Goal: Obtain resource: Download file/media

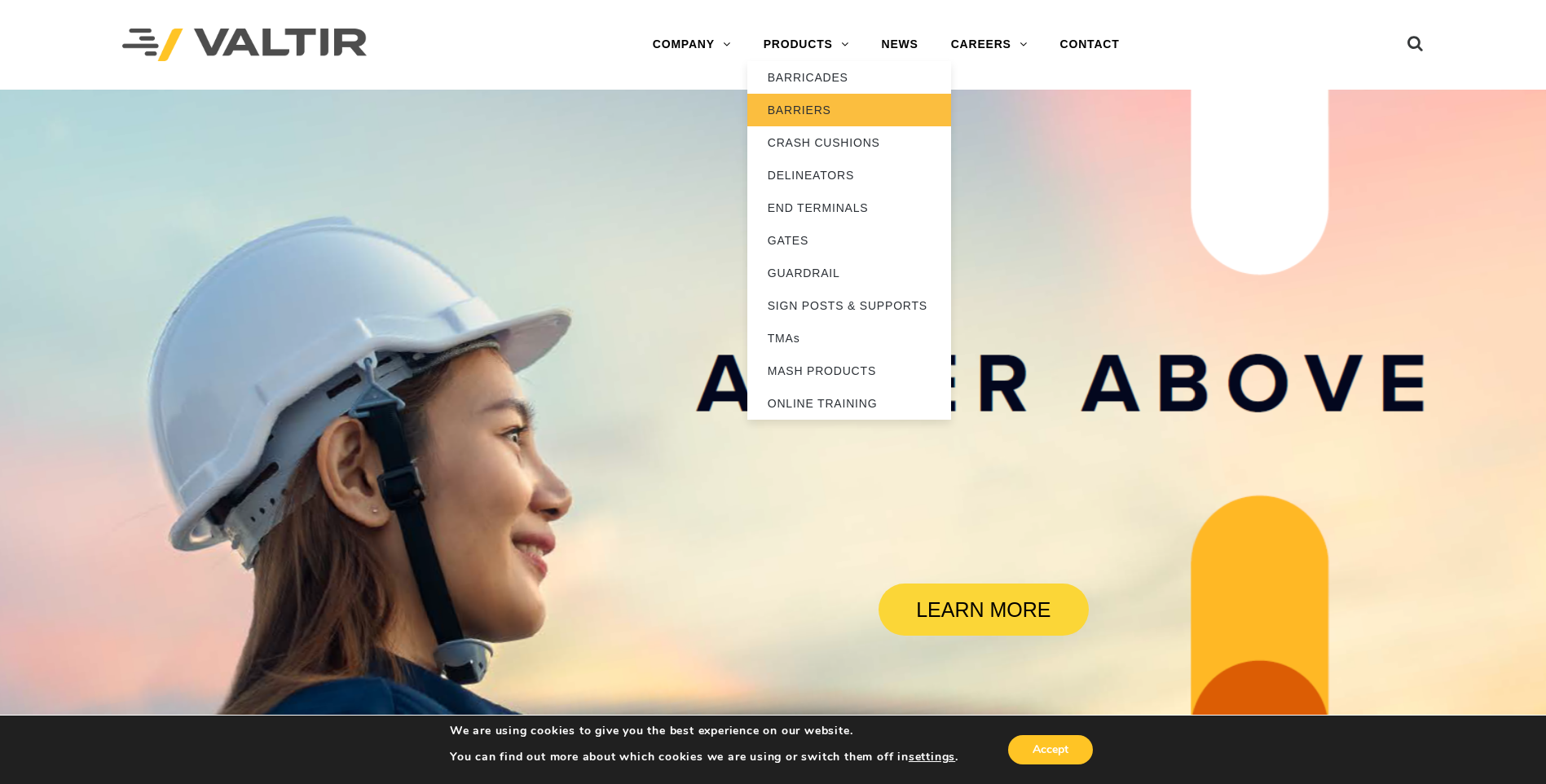
click at [825, 114] on link "BARRIERS" at bounding box center [849, 109] width 204 height 32
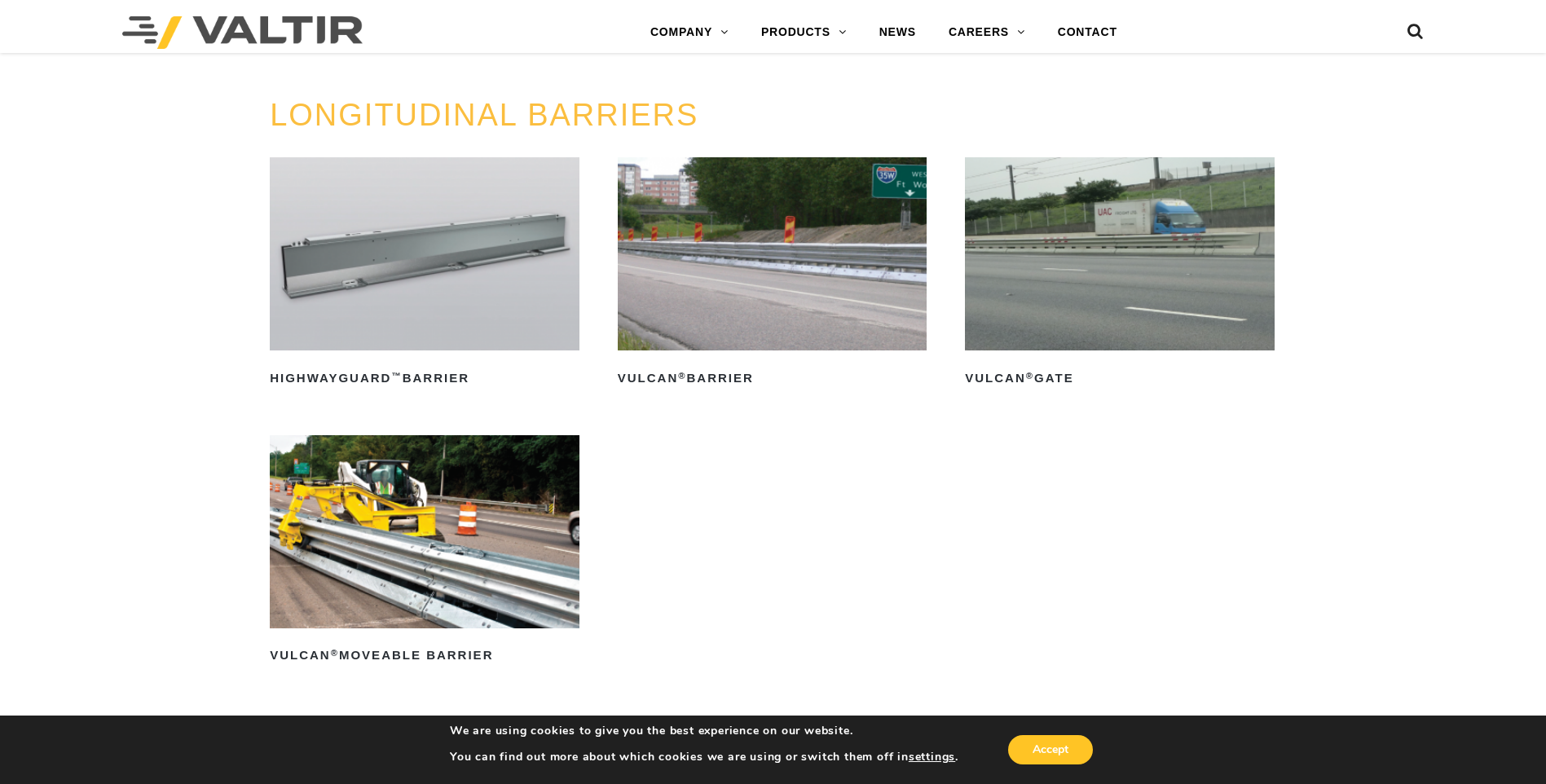
scroll to position [1793, 0]
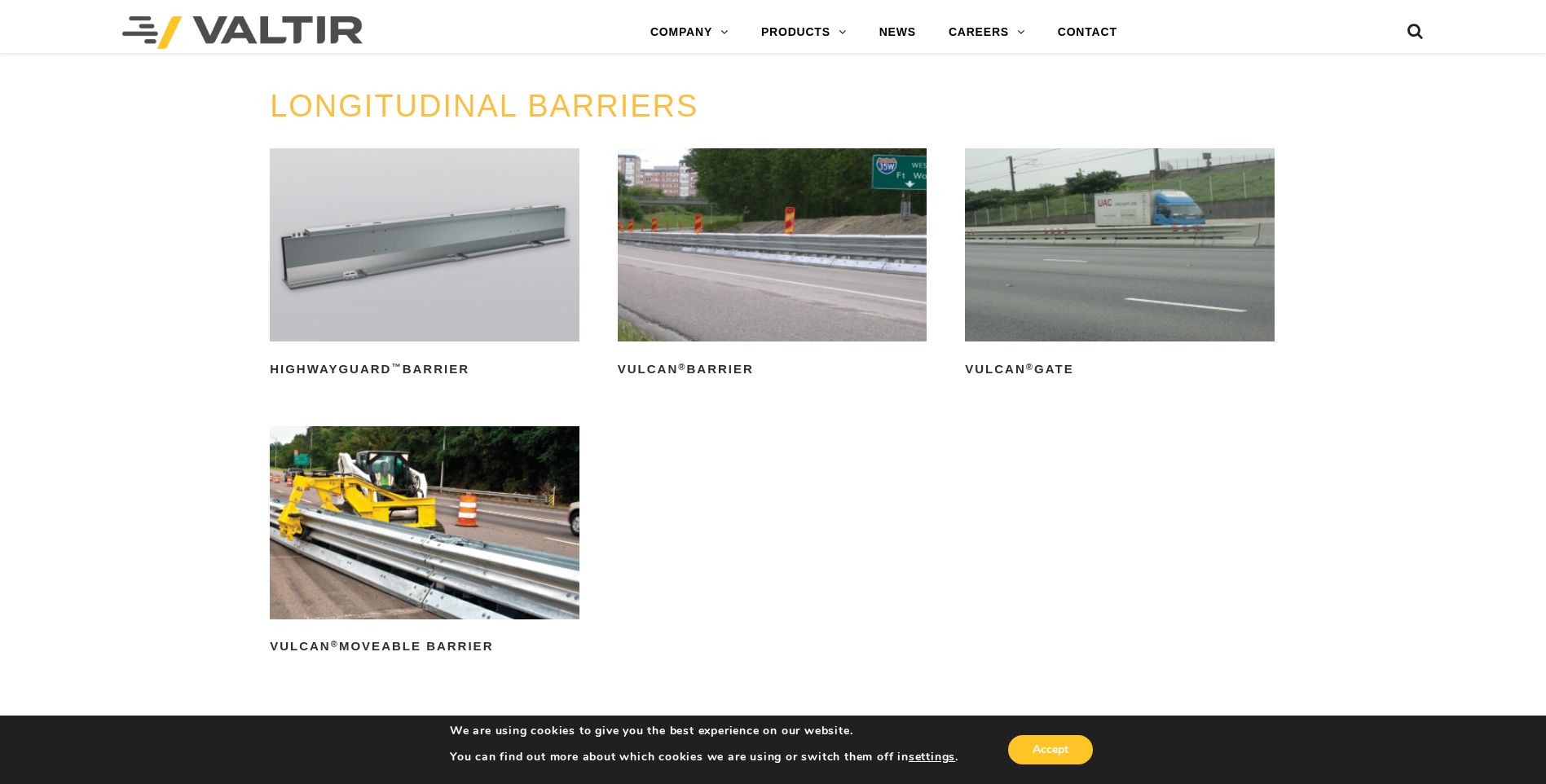
click at [1062, 270] on img at bounding box center [1119, 245] width 310 height 193
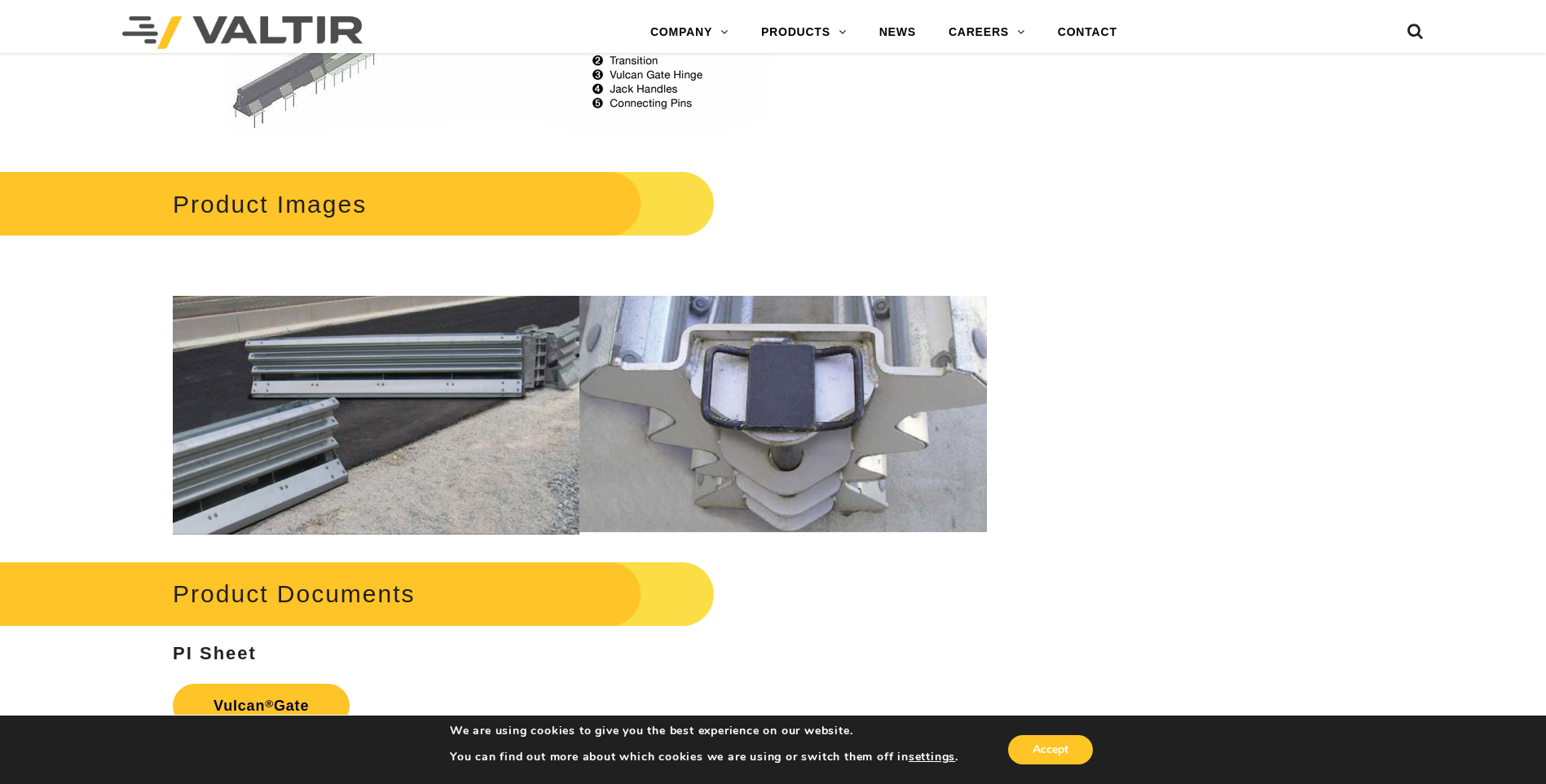
scroll to position [1875, 0]
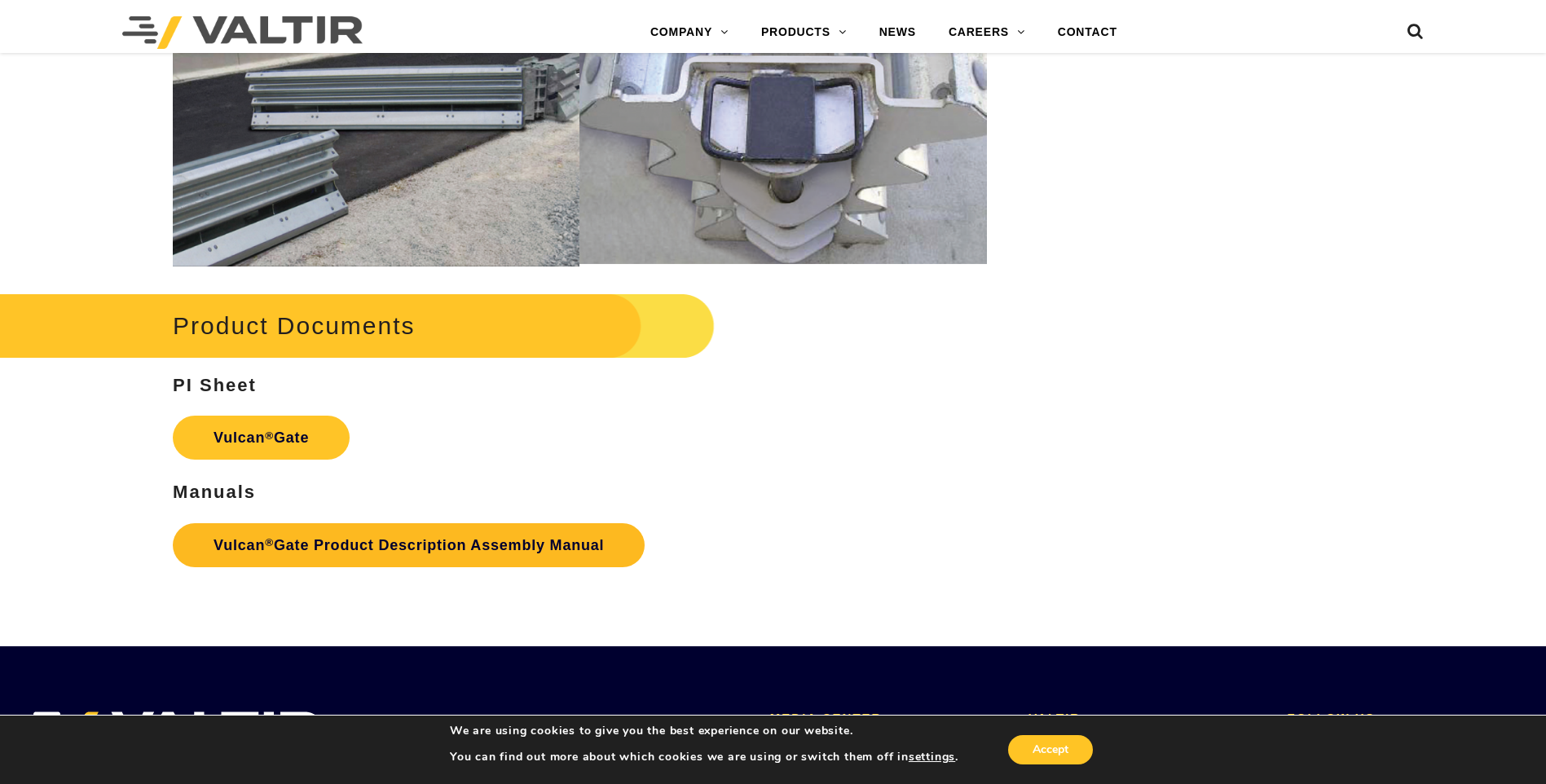
click at [445, 538] on link "Vulcan ® Gate Product Description Assembly Manual" at bounding box center [408, 545] width 472 height 44
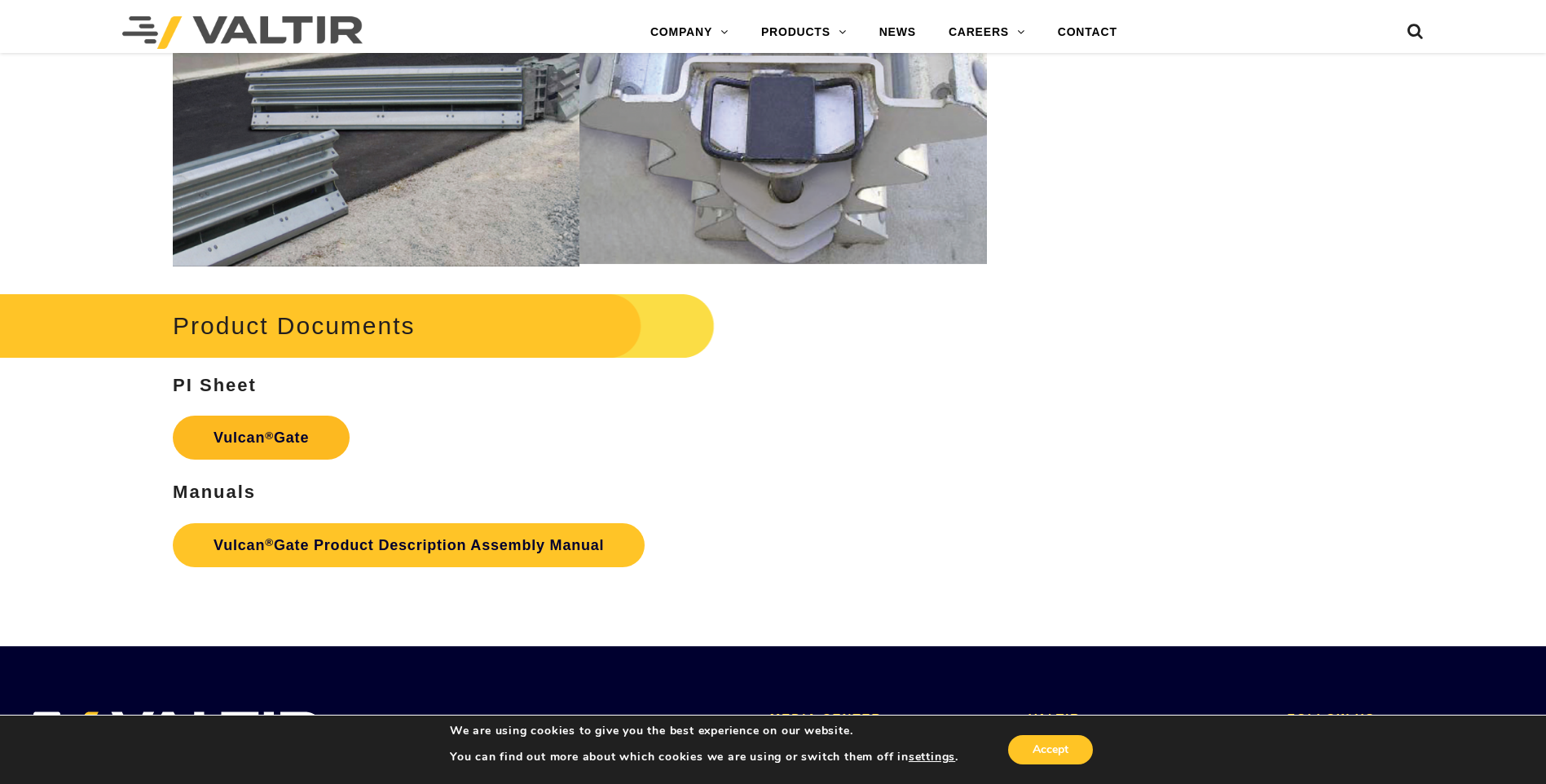
click at [267, 449] on link "Vulcan ® Gate" at bounding box center [261, 437] width 177 height 44
